Goal: Find specific page/section: Find specific page/section

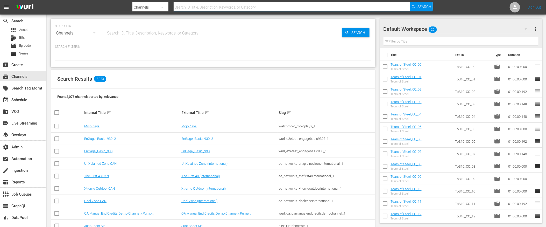
click at [201, 8] on input "text" at bounding box center [292, 7] width 236 height 12
click at [221, 7] on input "text" at bounding box center [292, 7] width 236 height 12
type input "[PERSON_NAME]"
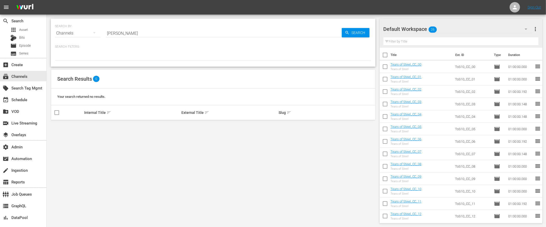
click at [153, 32] on input "[PERSON_NAME]" at bounding box center [224, 33] width 236 height 12
click at [152, 32] on input "[PERSON_NAME]" at bounding box center [224, 33] width 236 height 12
drag, startPoint x: 131, startPoint y: 34, endPoint x: 97, endPoint y: 34, distance: 33.7
click at [97, 34] on div "SEARCH BY Search By Channels Search ID, Title, Description, Keywords, or Catego…" at bounding box center [213, 30] width 316 height 19
